Goal: Find specific page/section

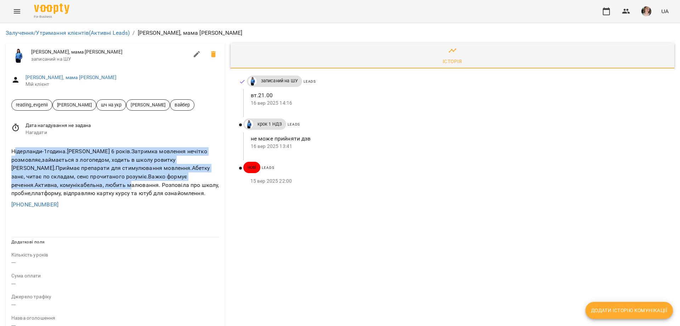
click at [128, 169] on div "Нідерланди-1година.[PERSON_NAME] 6 років.Затримка мовлення нечітко розмовляє,за…" at bounding box center [115, 172] width 211 height 53
